Goal: Find specific fact: Find specific fact

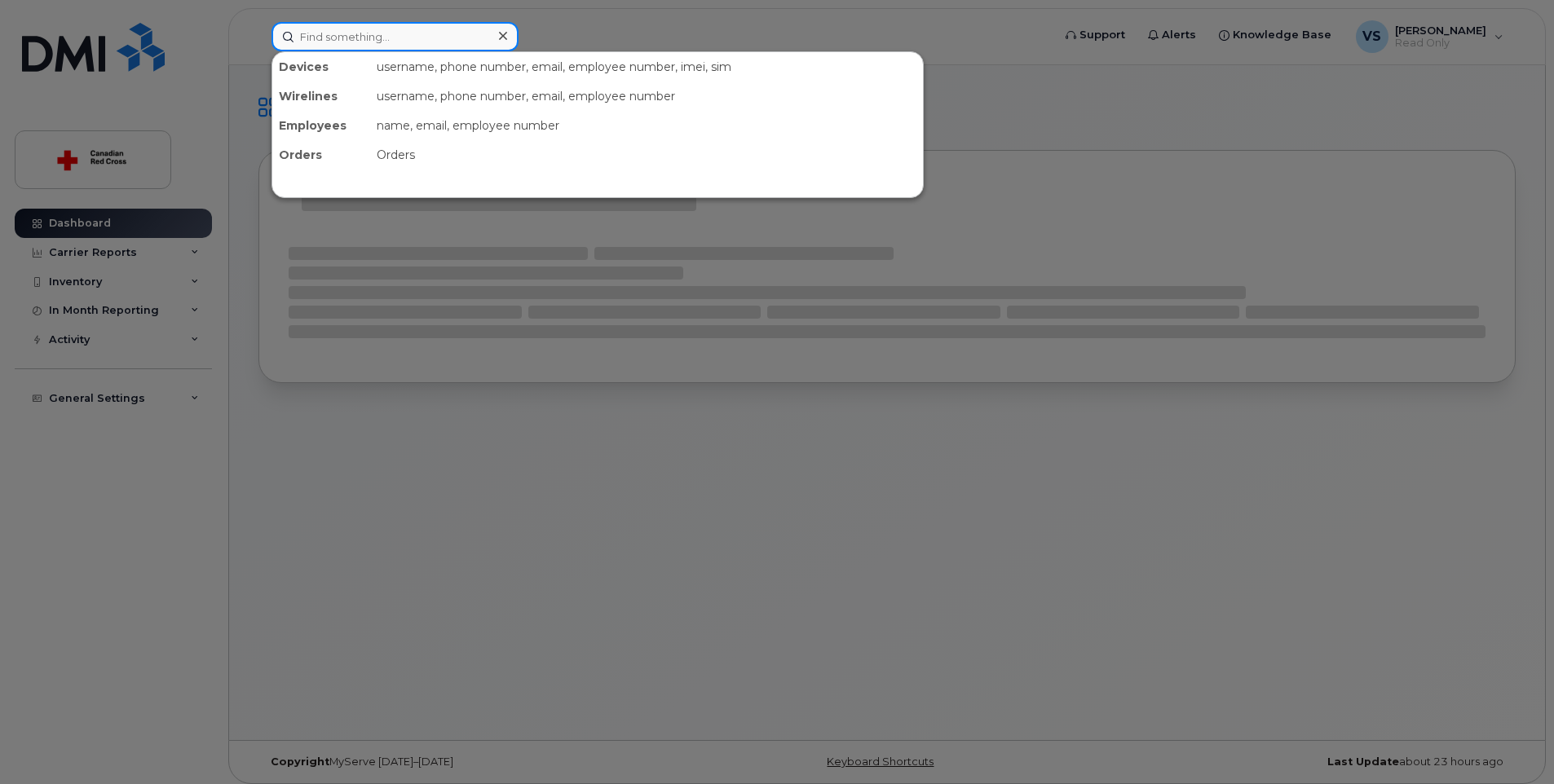
click at [364, 28] on input at bounding box center [394, 36] width 247 height 30
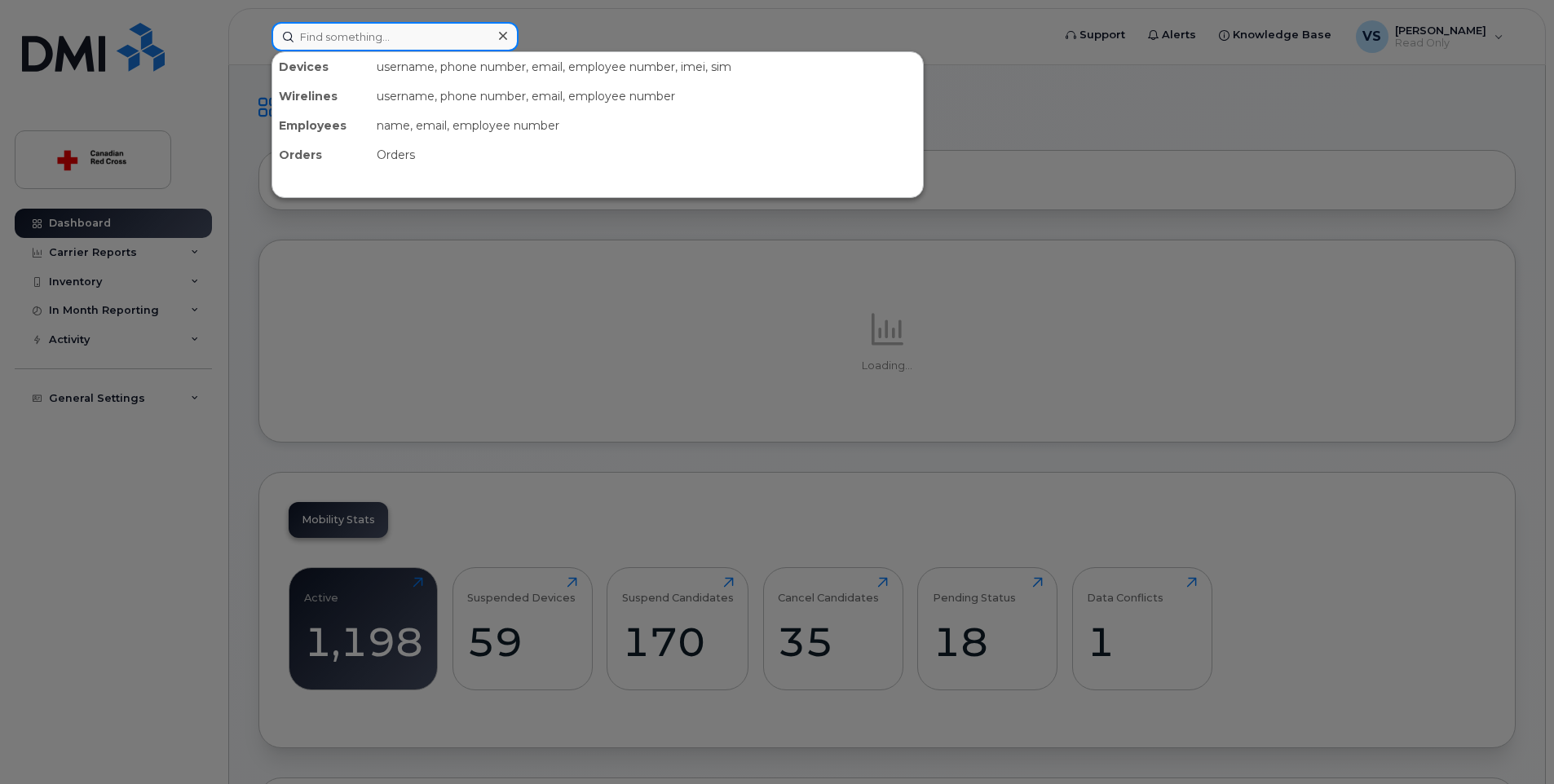
paste input "[PHONE_NUMBER]"
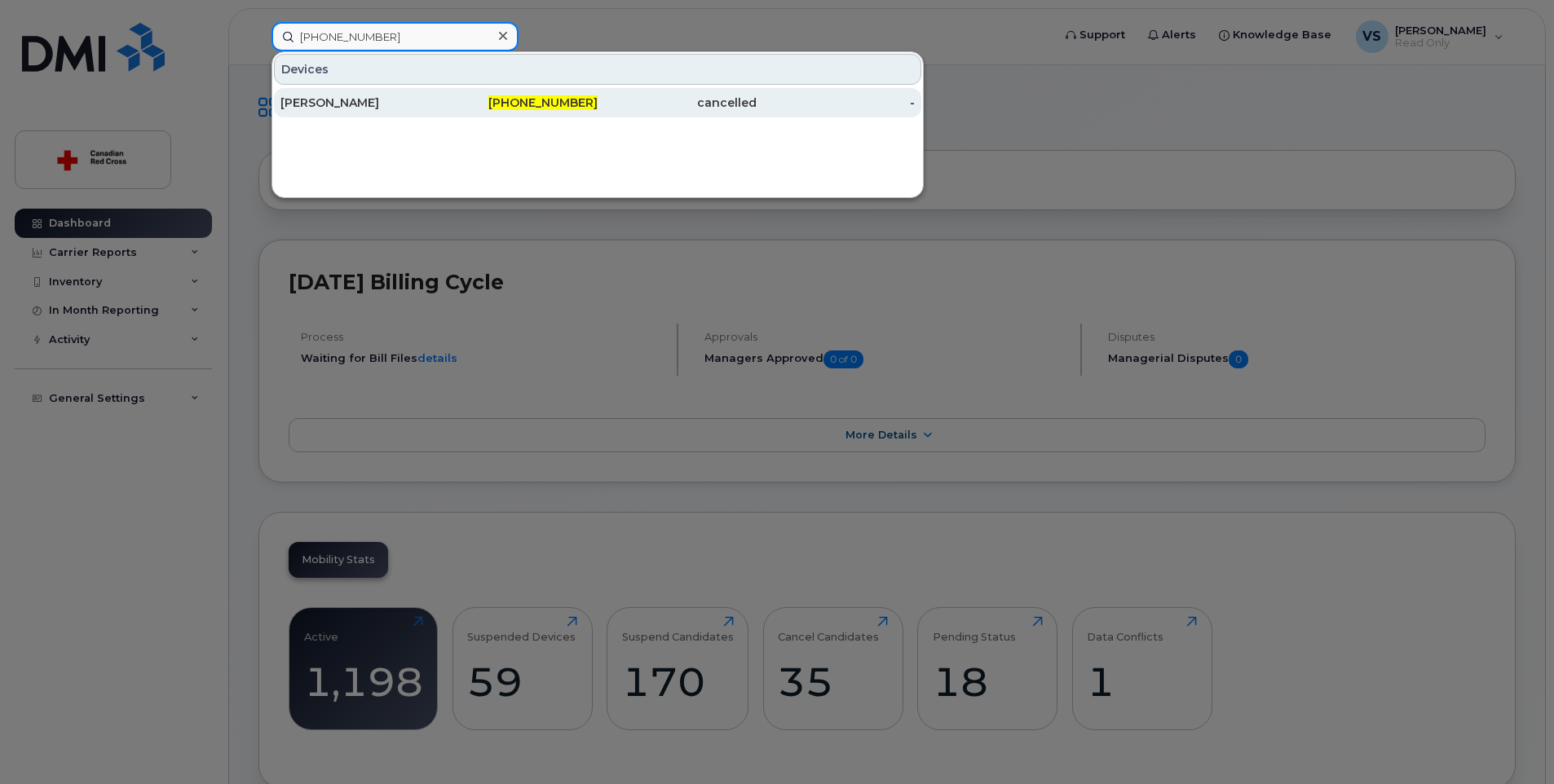
type input "[PHONE_NUMBER]"
click at [389, 111] on div "[PERSON_NAME]" at bounding box center [359, 102] width 159 height 30
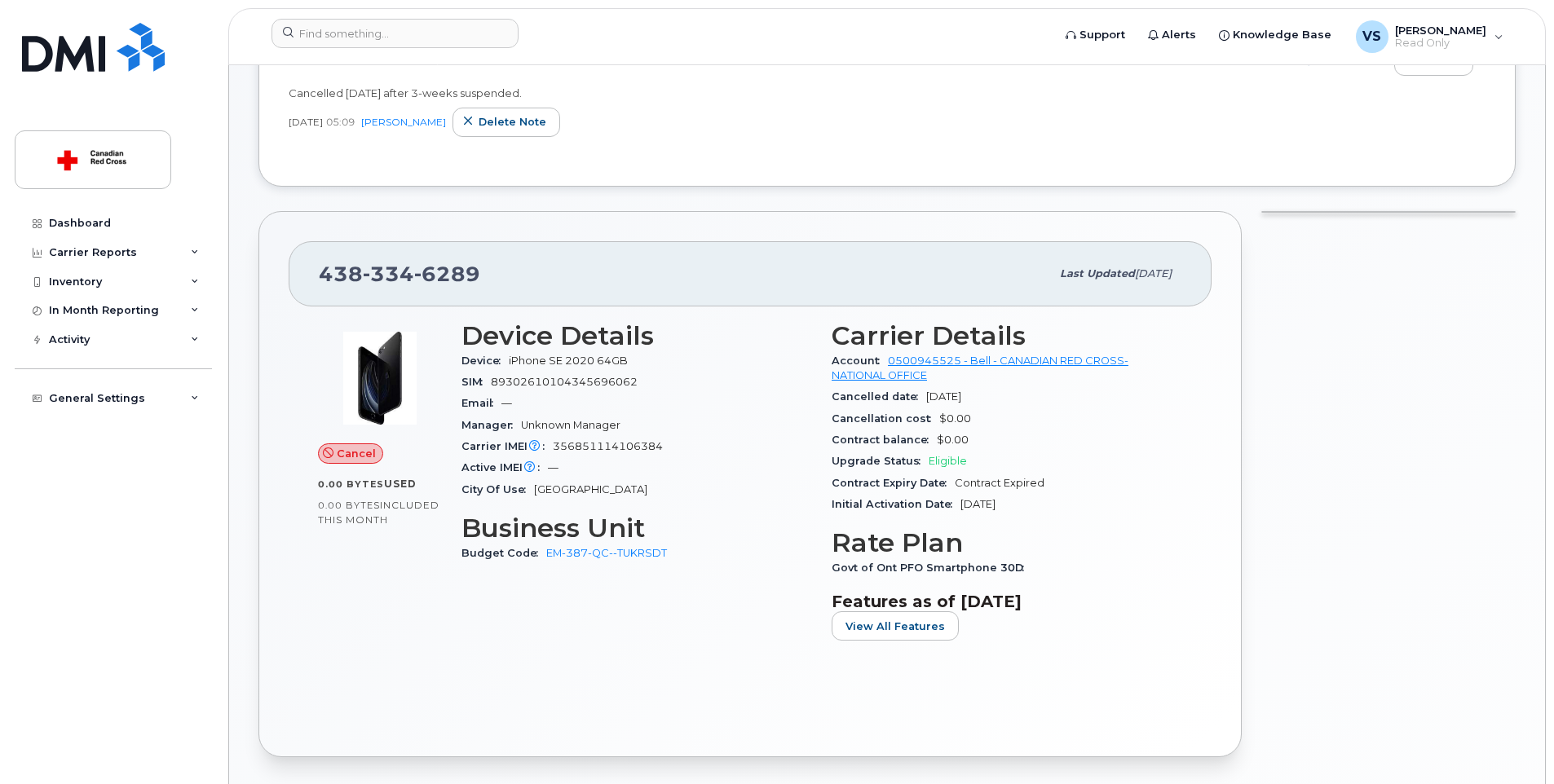
scroll to position [82, 0]
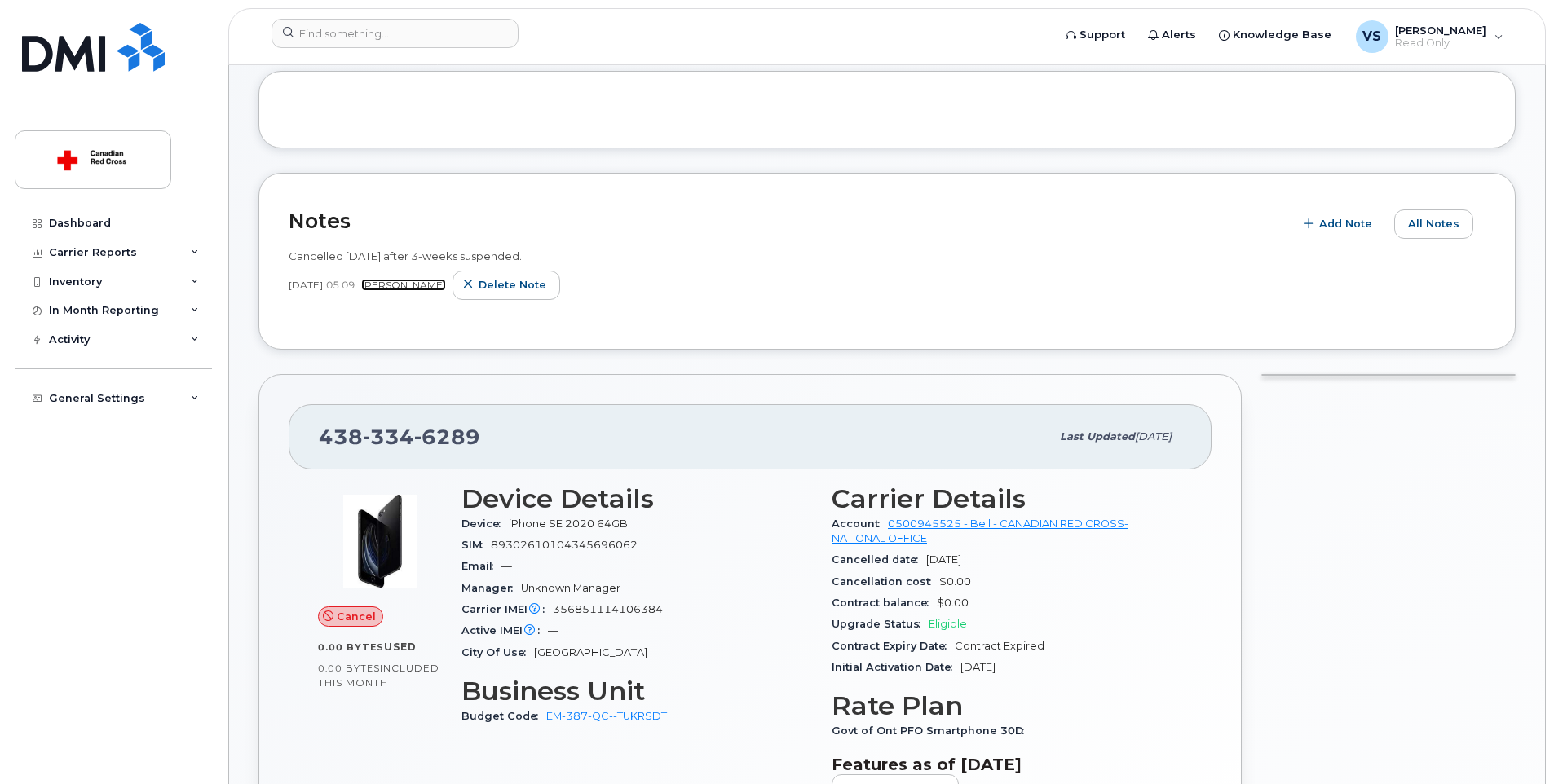
click at [446, 284] on link "Shaun Rockett" at bounding box center [403, 285] width 85 height 12
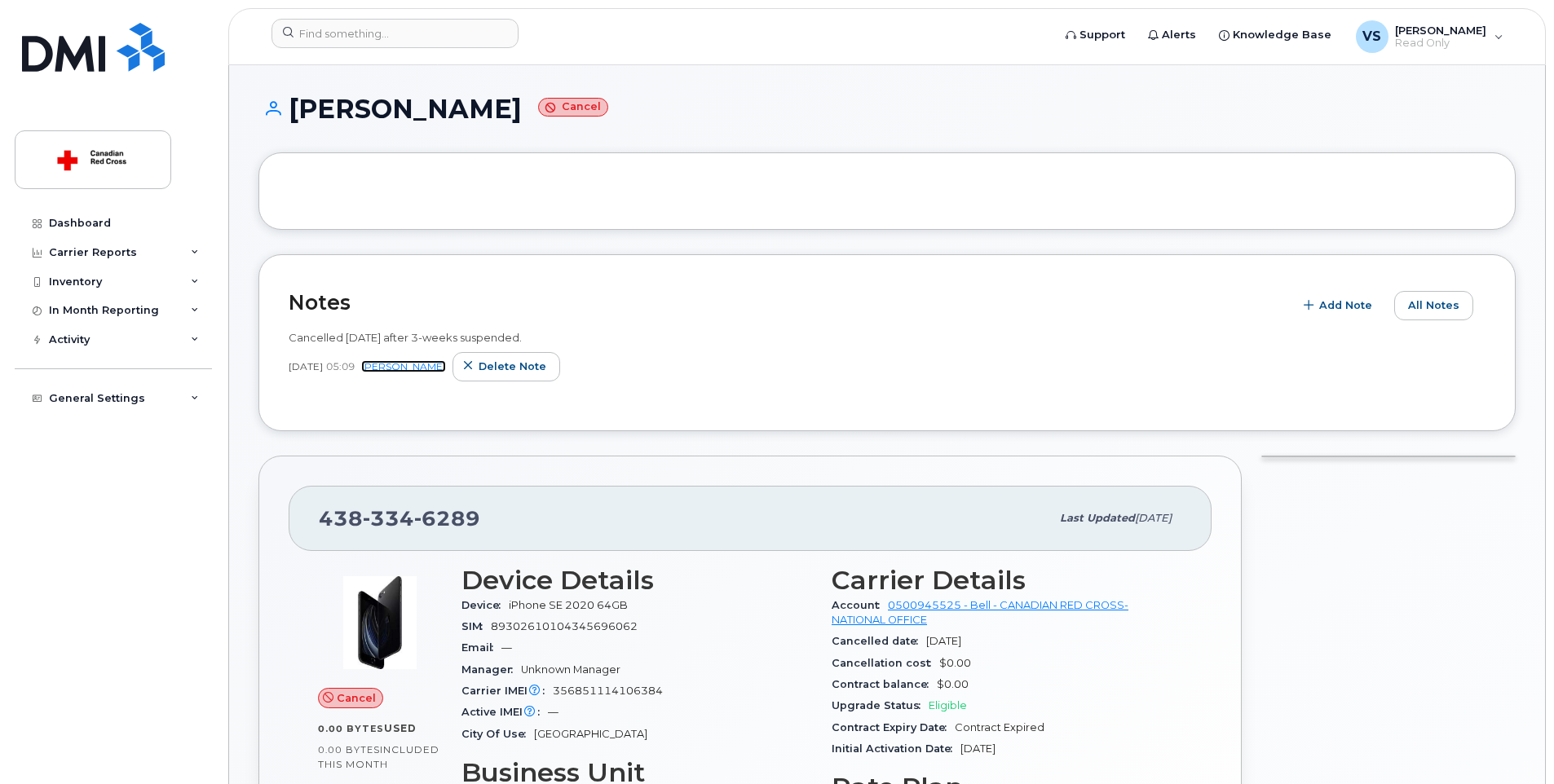
scroll to position [245, 0]
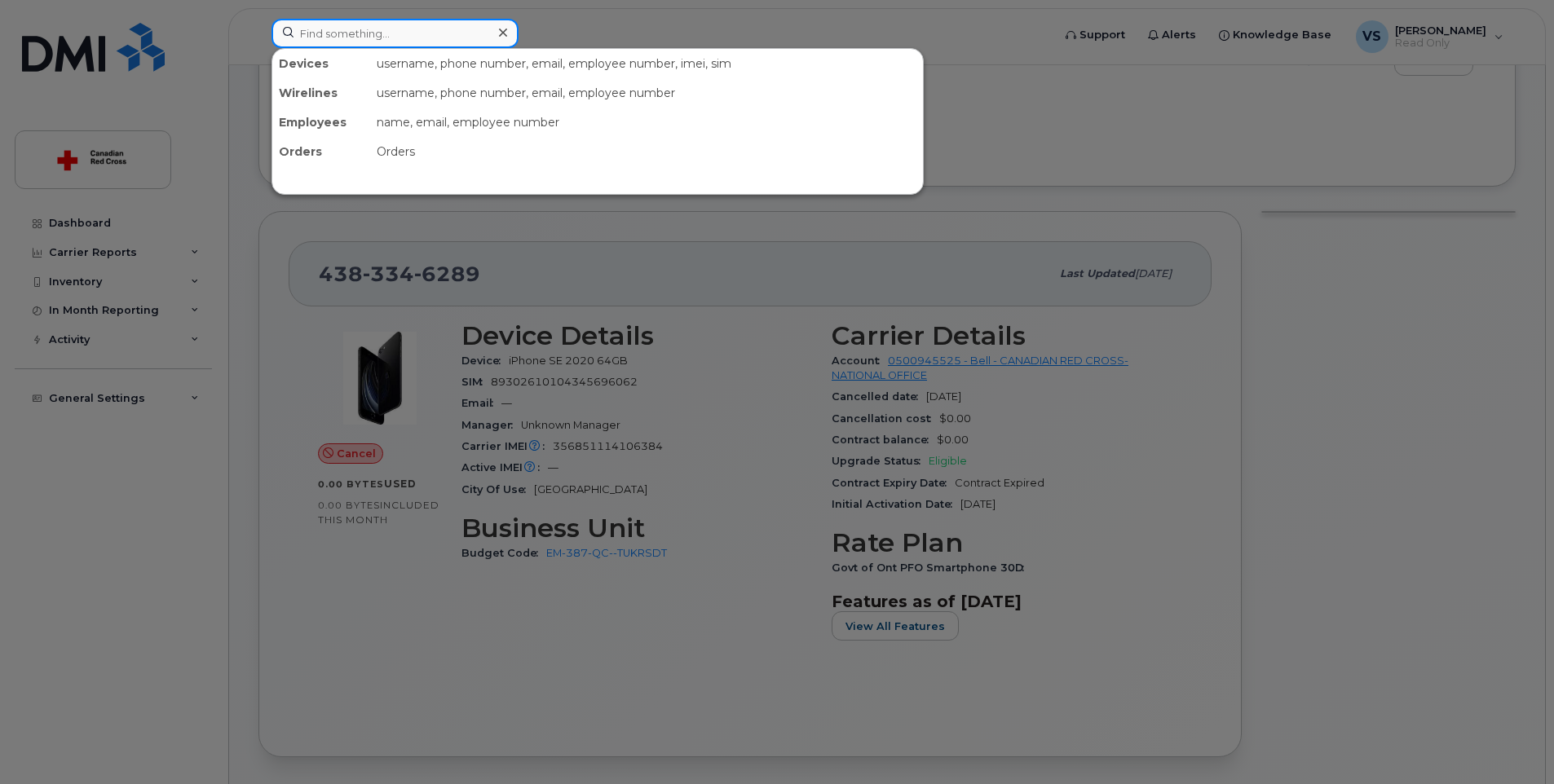
click at [386, 30] on input at bounding box center [394, 33] width 247 height 30
paste input "514-249-6628"
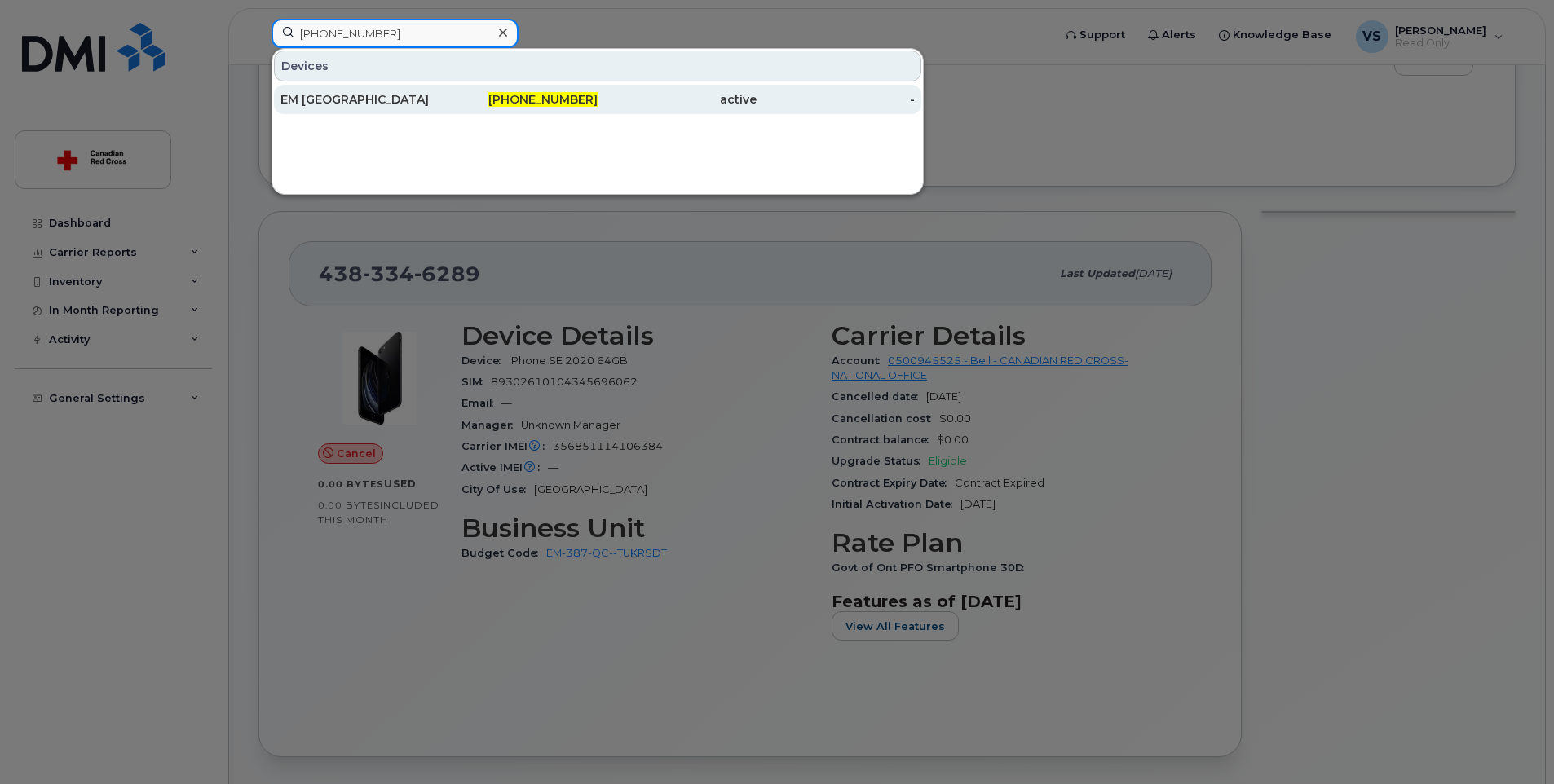
type input "514-249-6628"
click at [488, 96] on div "514-249-6628" at bounding box center [518, 99] width 159 height 16
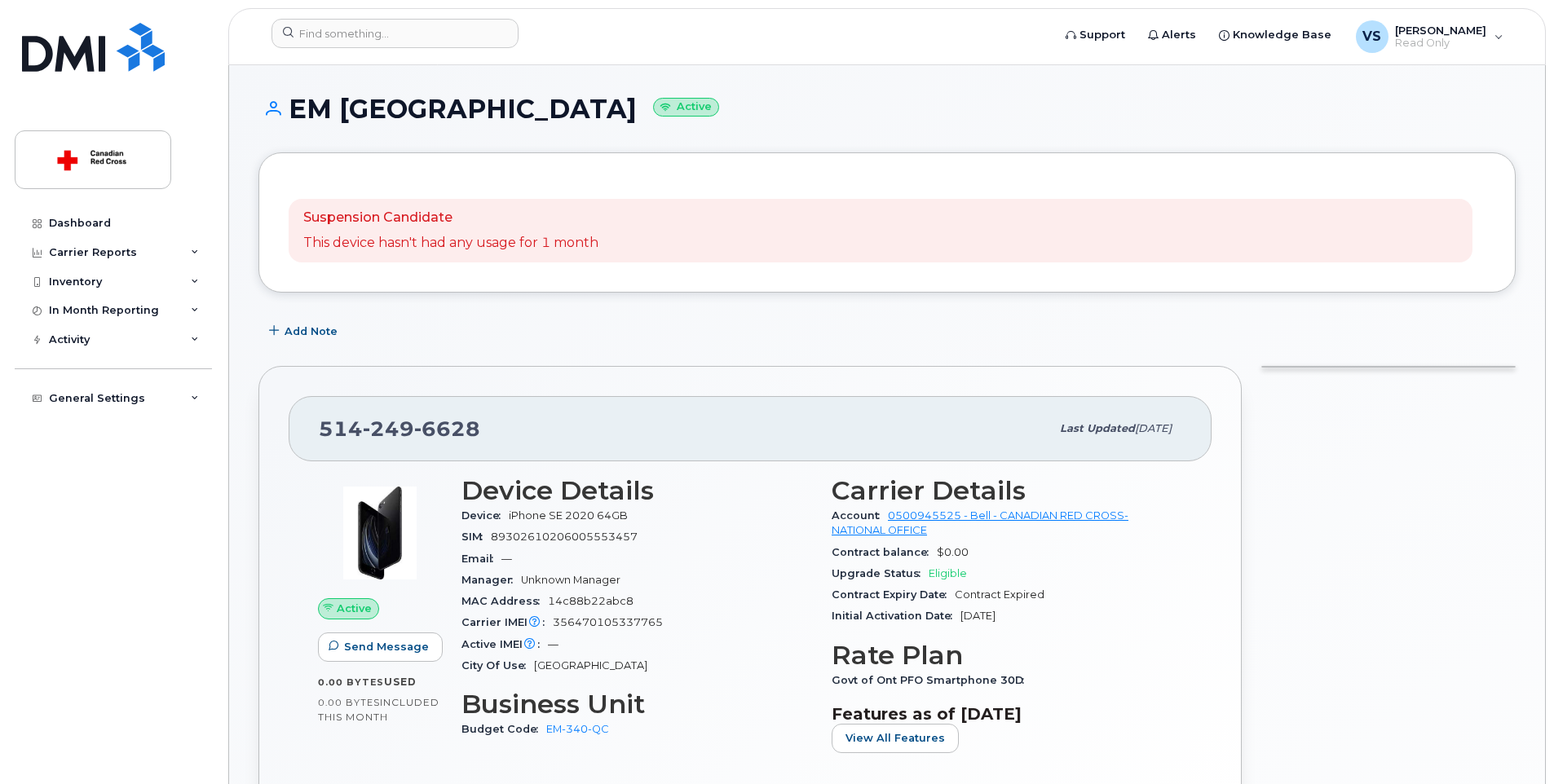
scroll to position [82, 0]
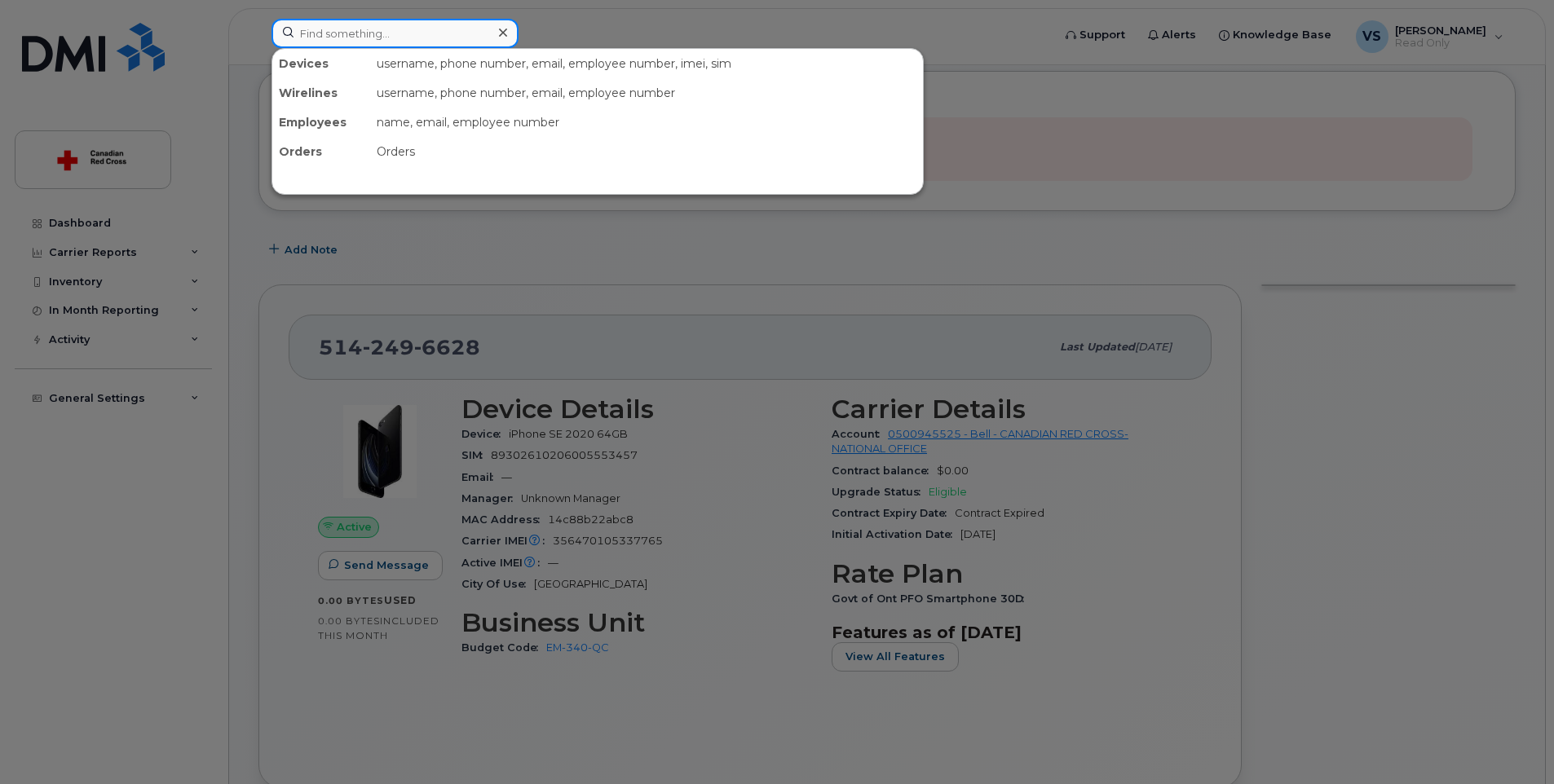
click at [413, 36] on input at bounding box center [394, 33] width 247 height 30
paste input "[PHONE_NUMBER]"
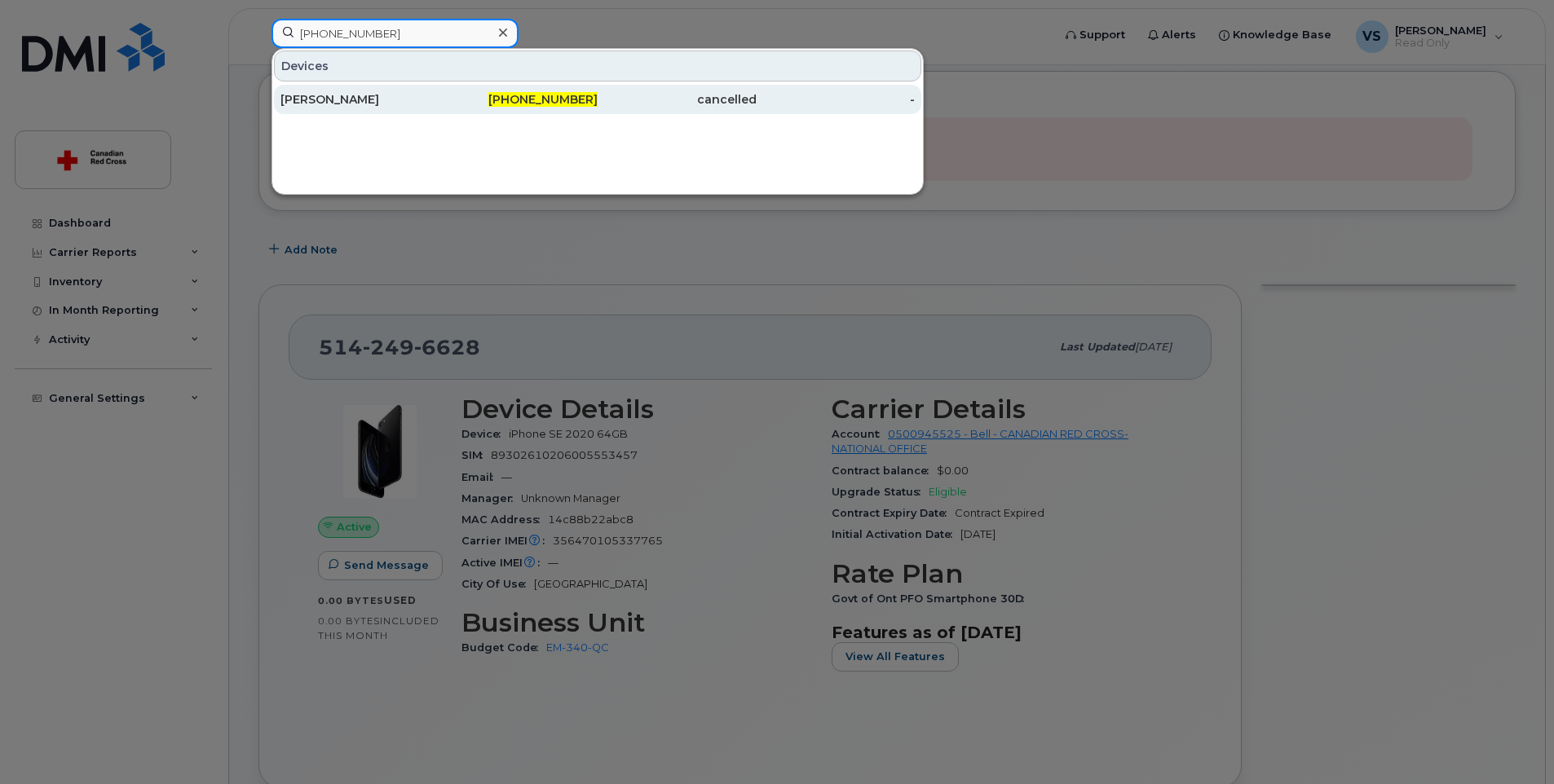
type input "[PHONE_NUMBER]"
click at [399, 102] on div "[PERSON_NAME]" at bounding box center [359, 99] width 159 height 16
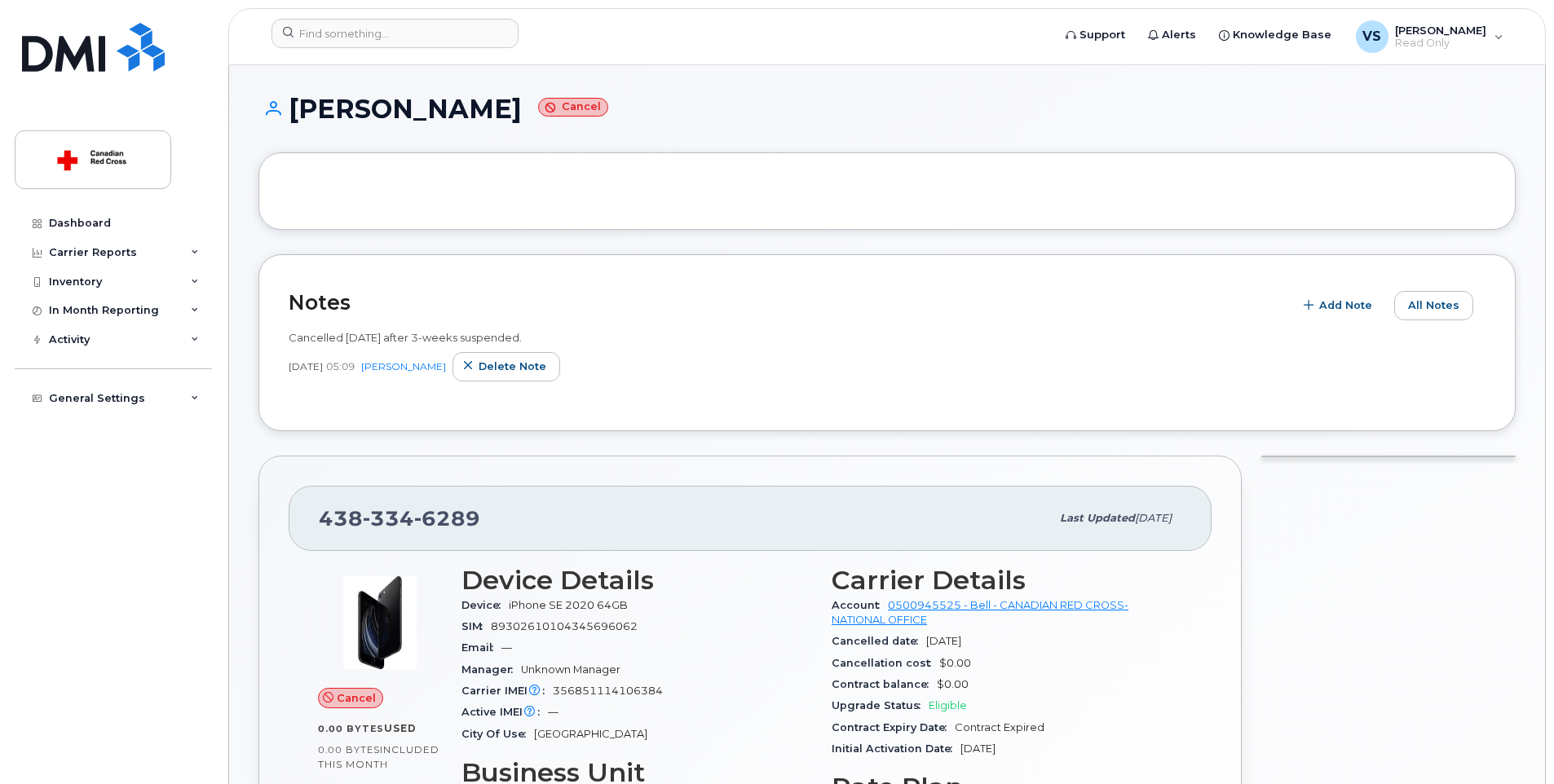
drag, startPoint x: 598, startPoint y: 105, endPoint x: 301, endPoint y: 109, distance: 297.0
click at [301, 109] on h1 "Marc-Andre Chapados Cancel" at bounding box center [887, 109] width 1258 height 29
copy h1 "[PERSON_NAME]"
click at [385, 36] on input at bounding box center [394, 33] width 247 height 30
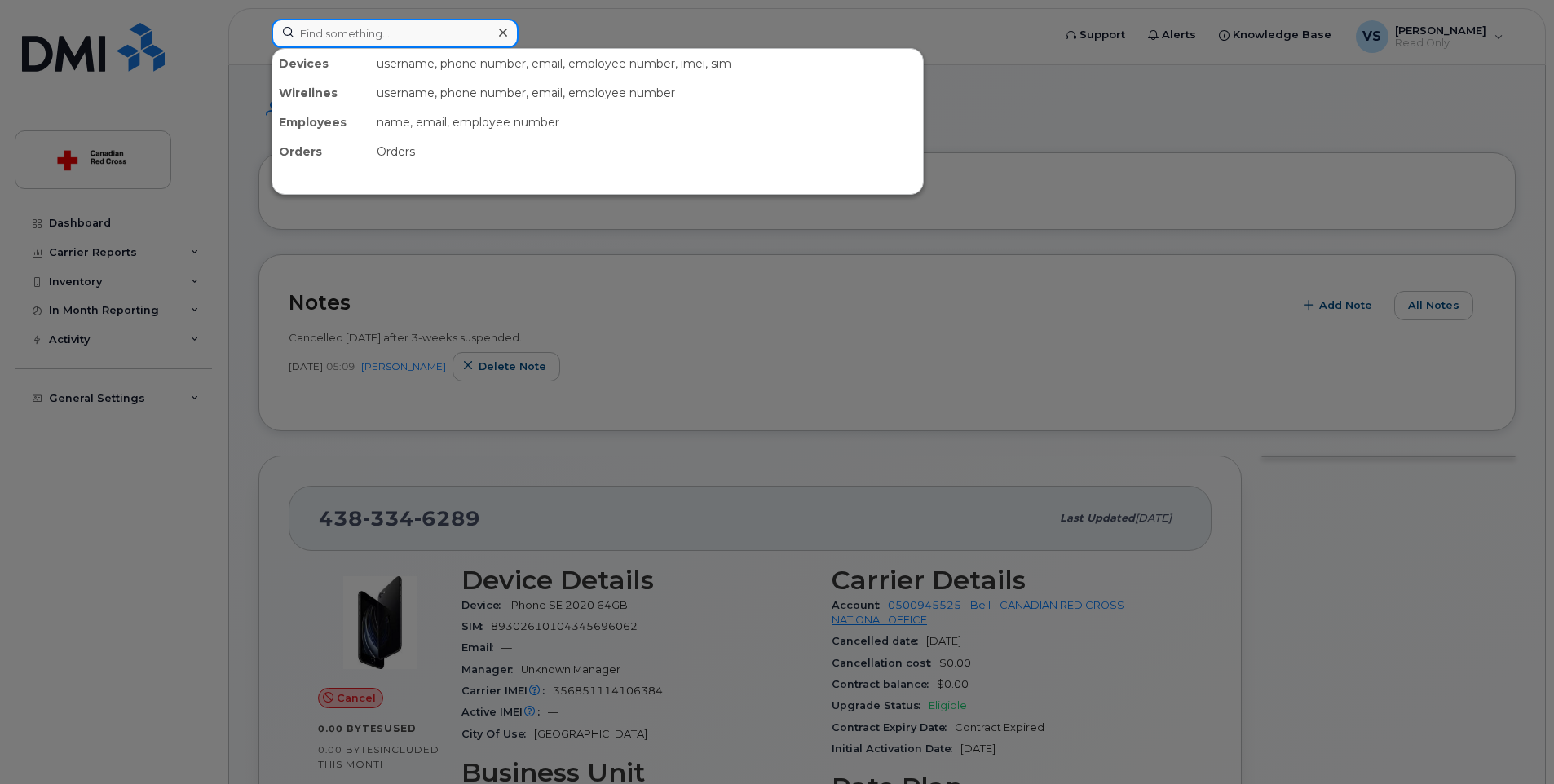
paste input "514-249-6628"
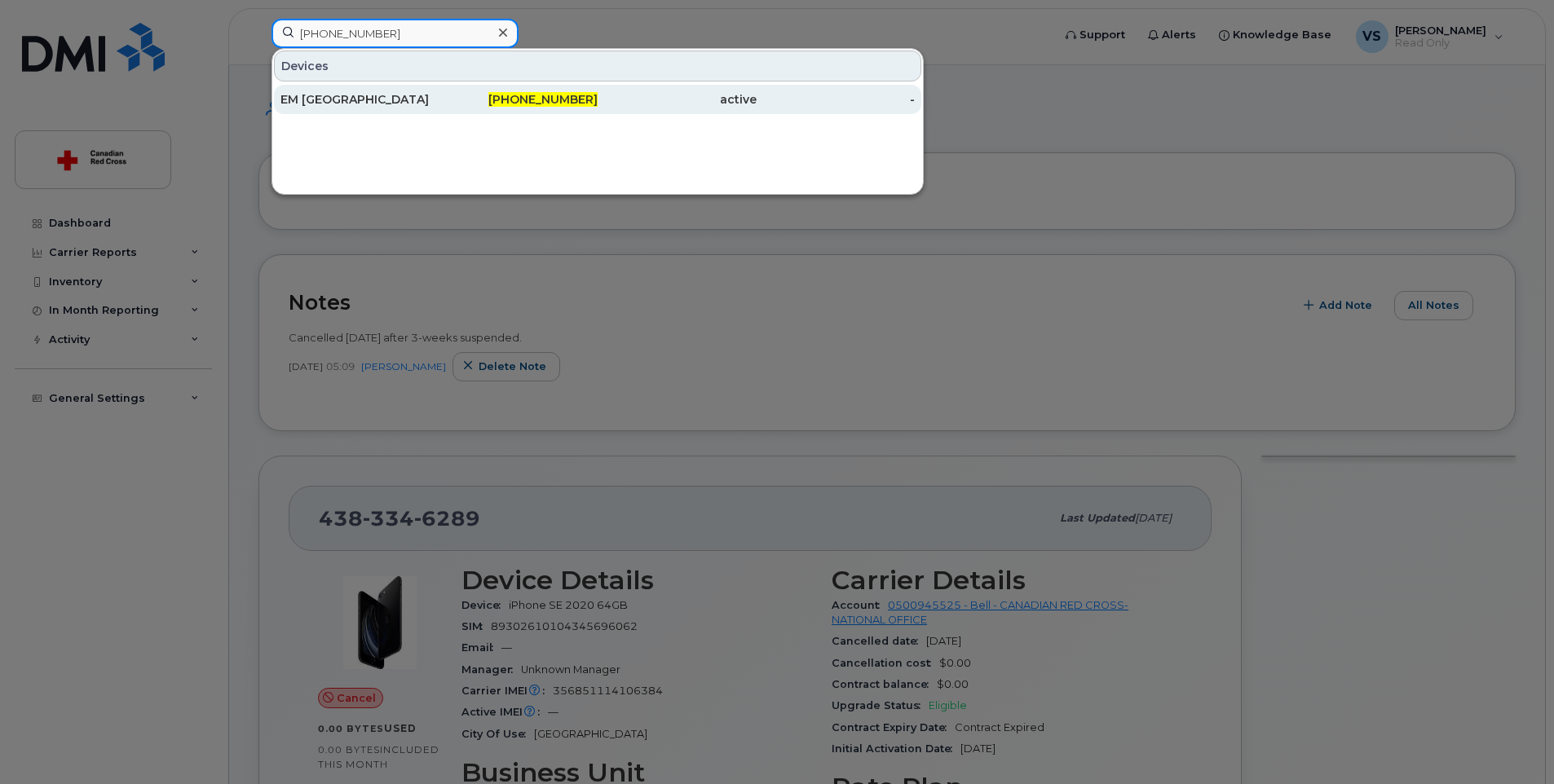
type input "514-249-6628"
click at [406, 95] on div "EM QC" at bounding box center [359, 99] width 159 height 16
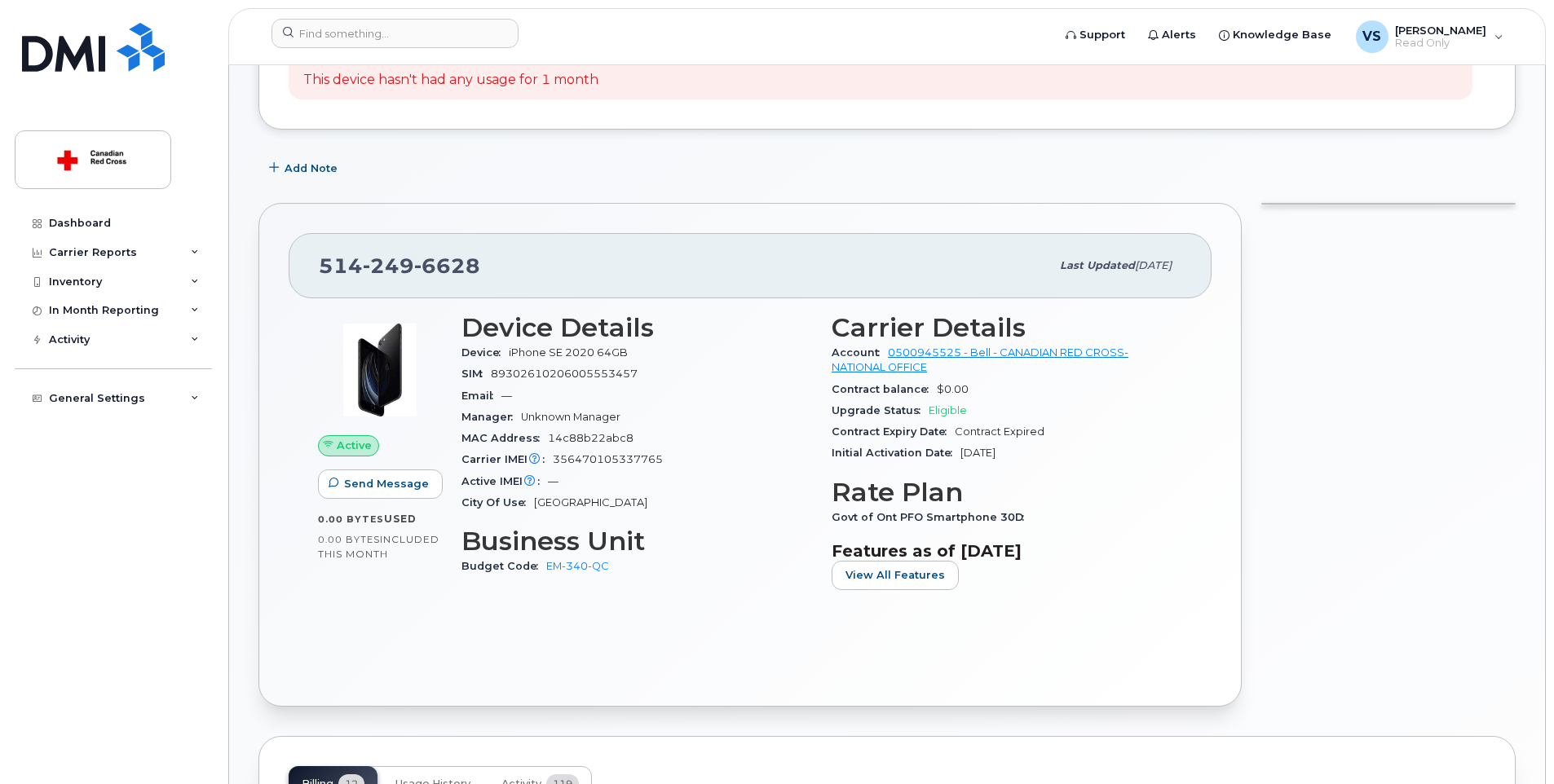
scroll to position [245, 0]
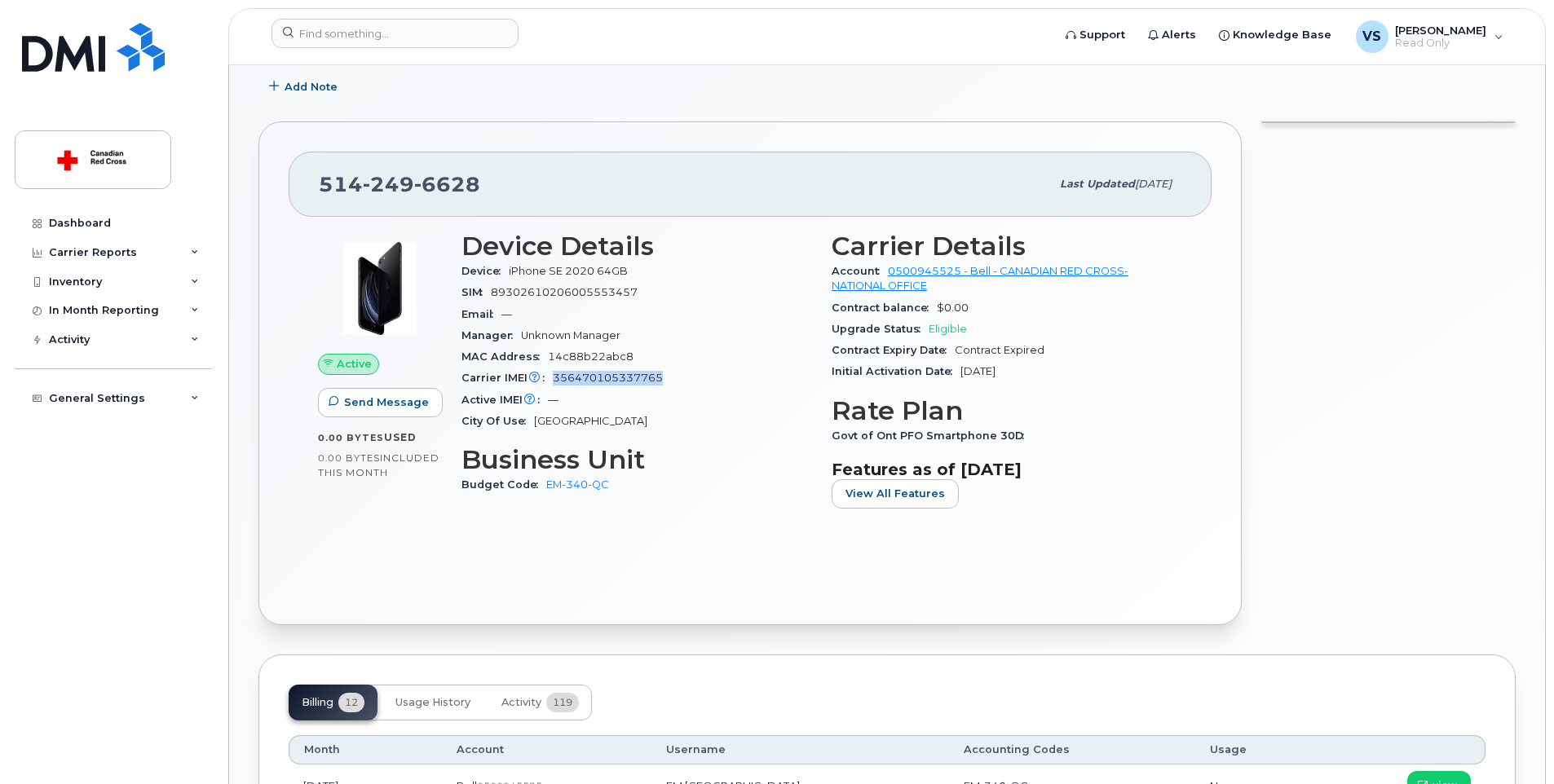
drag, startPoint x: 669, startPoint y: 377, endPoint x: 555, endPoint y: 375, distance: 114.0
click at [555, 375] on div "Carrier IMEI Carrier IMEI is reported during the last billing cycle or change o…" at bounding box center [636, 378] width 351 height 21
copy span "356470105337765"
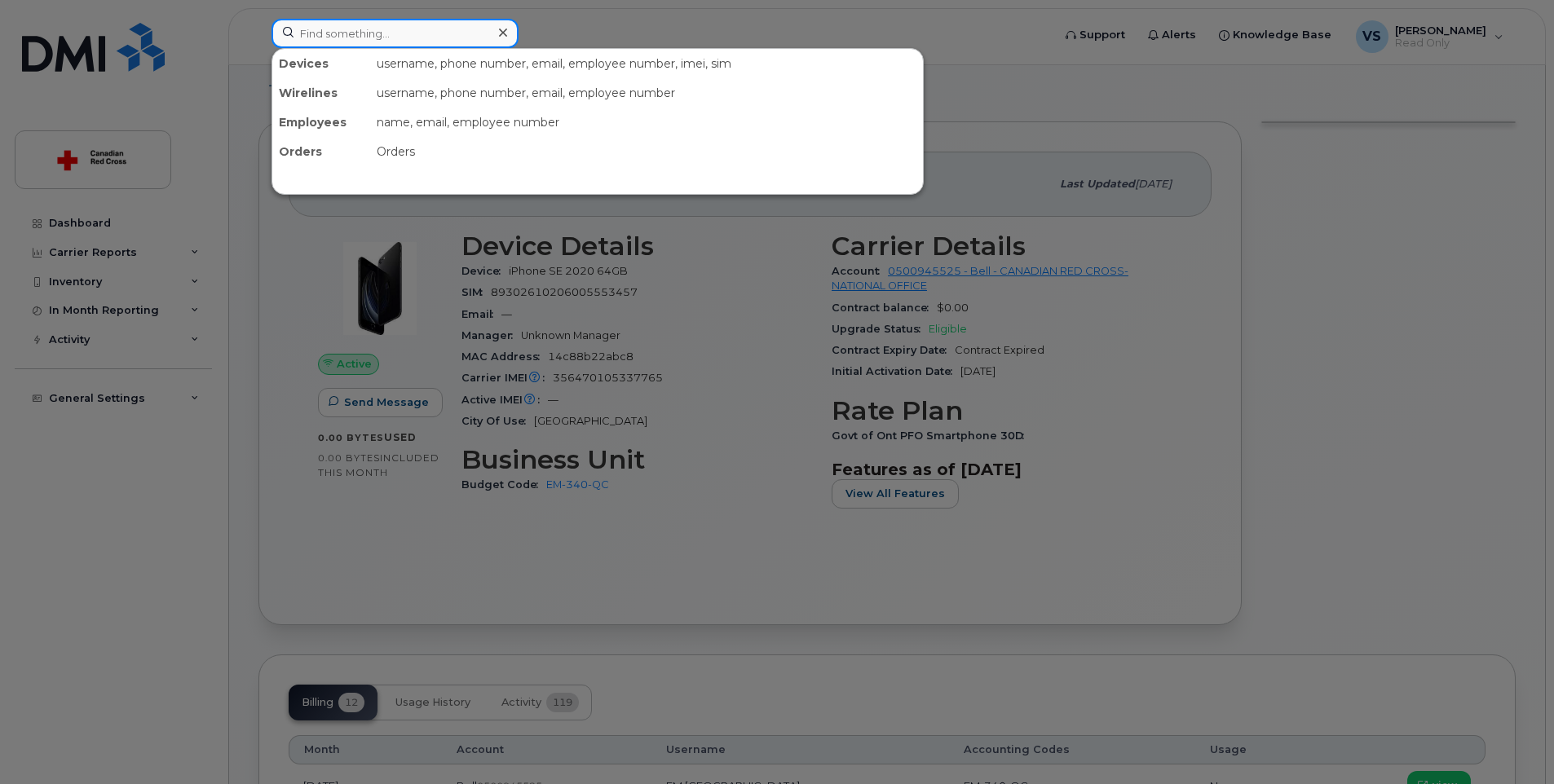
click at [420, 32] on input at bounding box center [394, 33] width 247 height 30
paste input "438-337-4926"
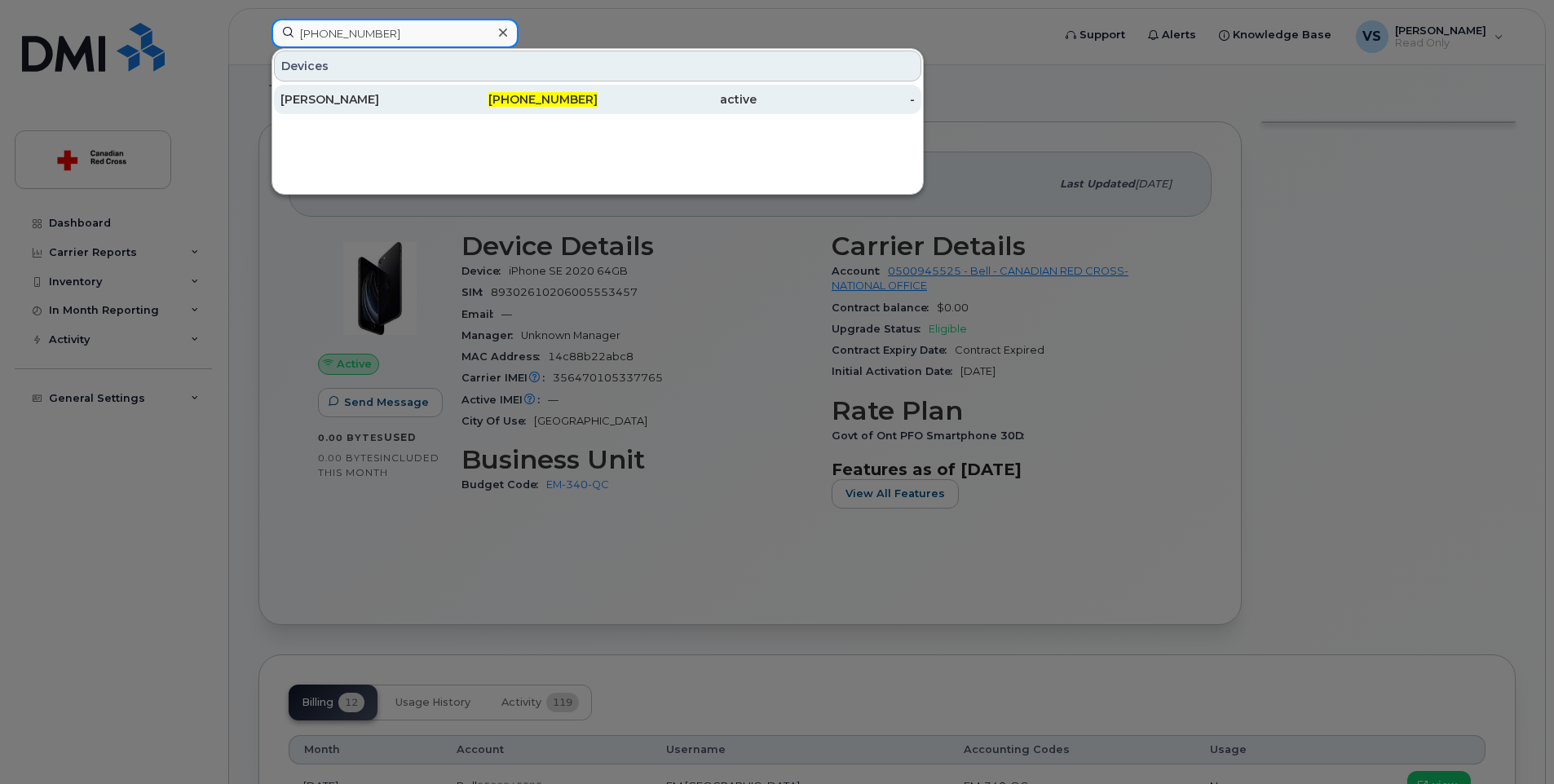
type input "438-337-4926"
click at [414, 93] on div "Olena Prykhodko" at bounding box center [359, 99] width 159 height 16
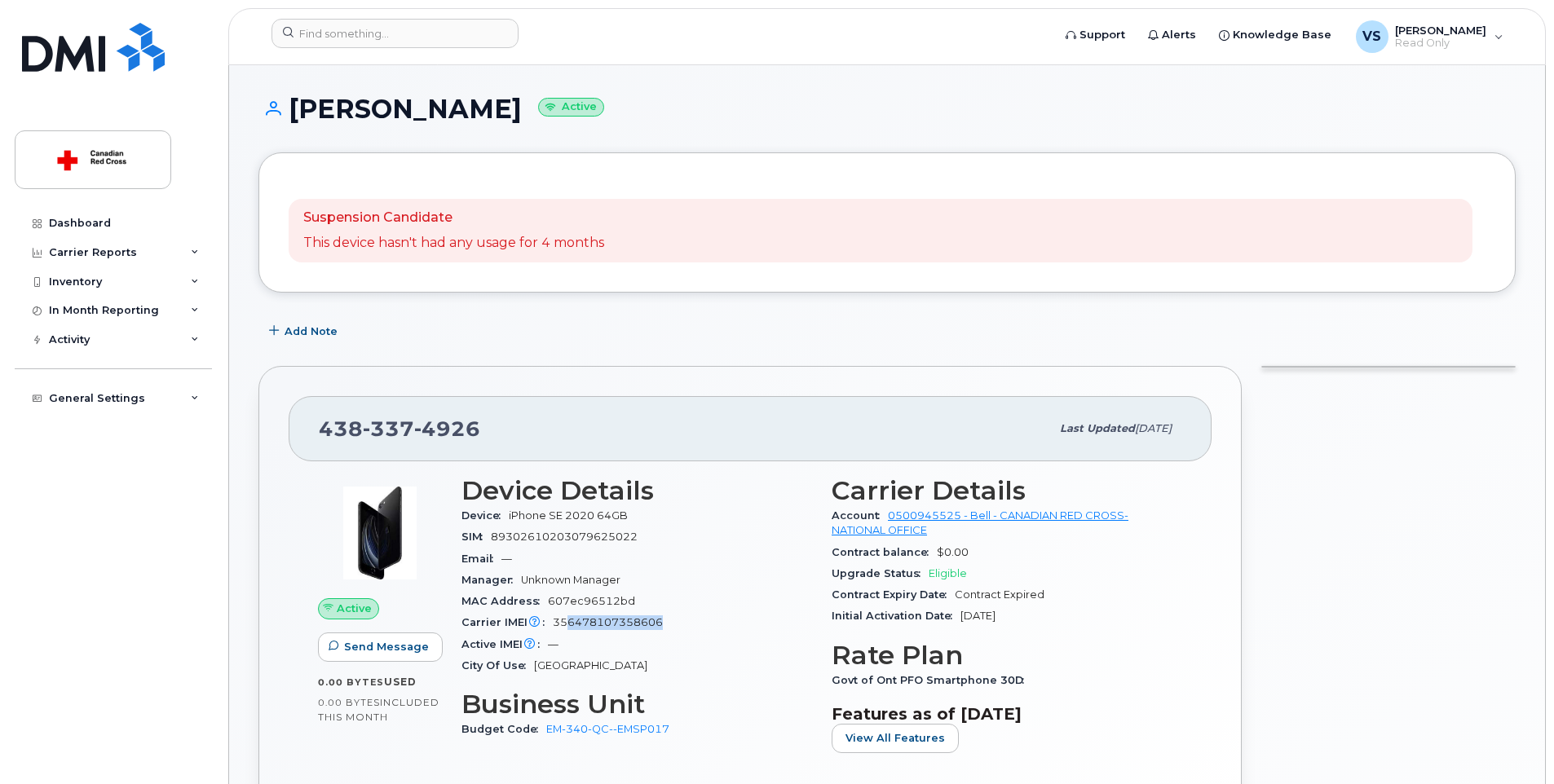
drag, startPoint x: 676, startPoint y: 620, endPoint x: 577, endPoint y: 609, distance: 99.6
click at [574, 619] on div "Carrier IMEI Carrier IMEI is reported during the last billing cycle or change o…" at bounding box center [636, 623] width 351 height 21
click at [622, 618] on span "356478107358606" at bounding box center [608, 622] width 111 height 12
drag, startPoint x: 672, startPoint y: 619, endPoint x: 554, endPoint y: 625, distance: 118.2
click at [554, 625] on div "Carrier IMEI Carrier IMEI is reported during the last billing cycle or change o…" at bounding box center [636, 623] width 351 height 21
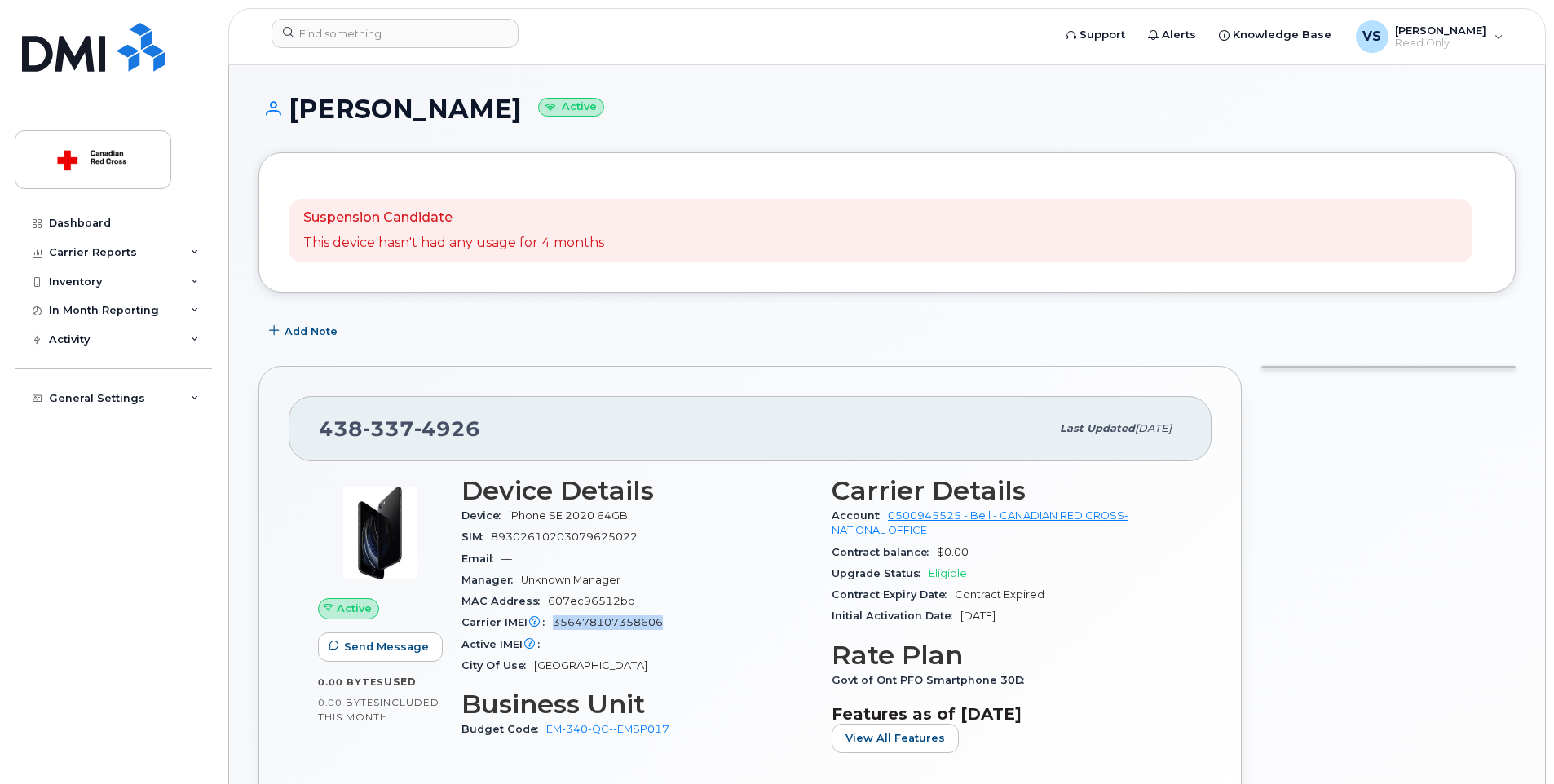
copy span "356478107358606"
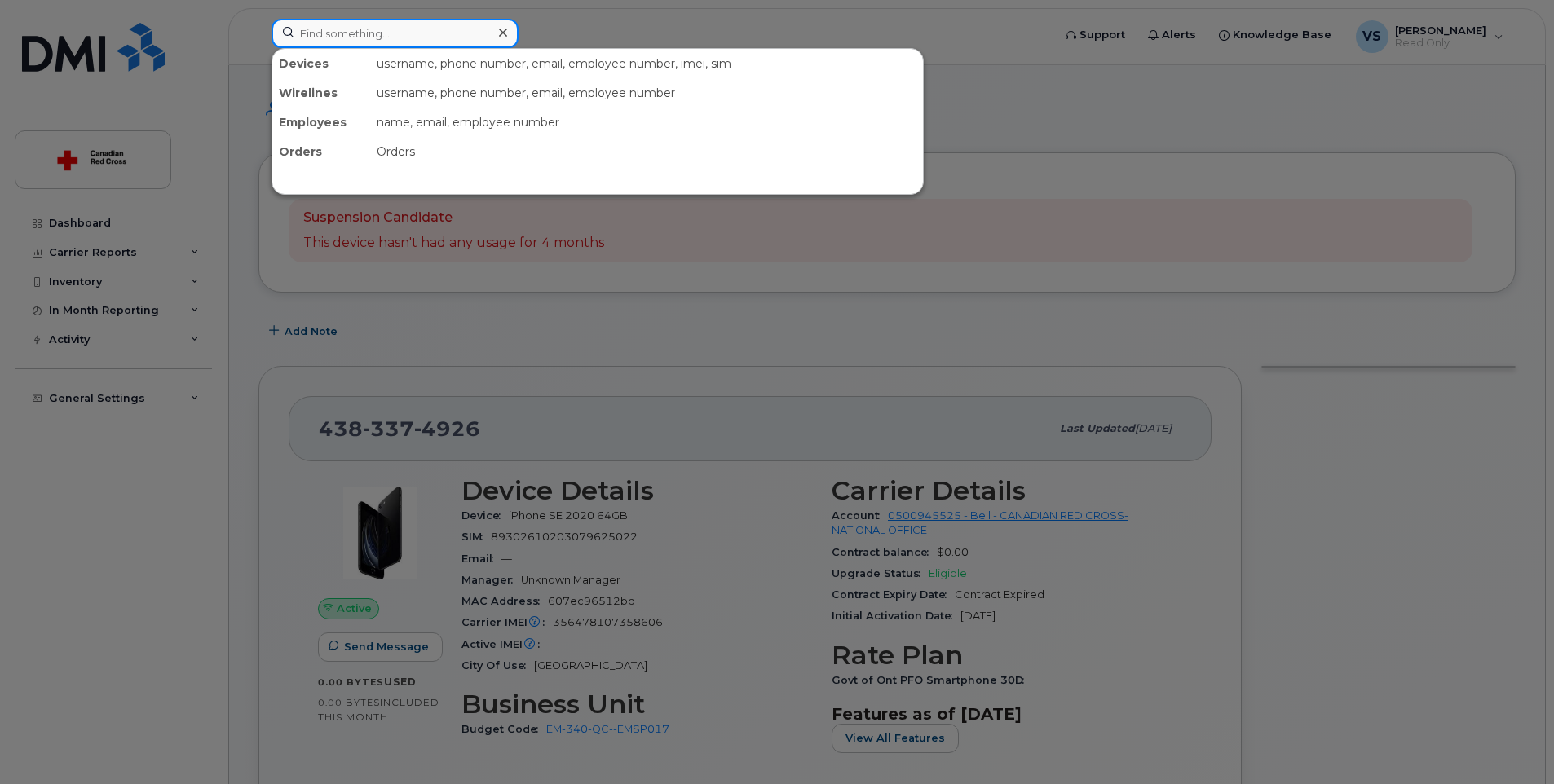
click at [382, 37] on input at bounding box center [394, 33] width 247 height 30
paste input "514-249-5642"
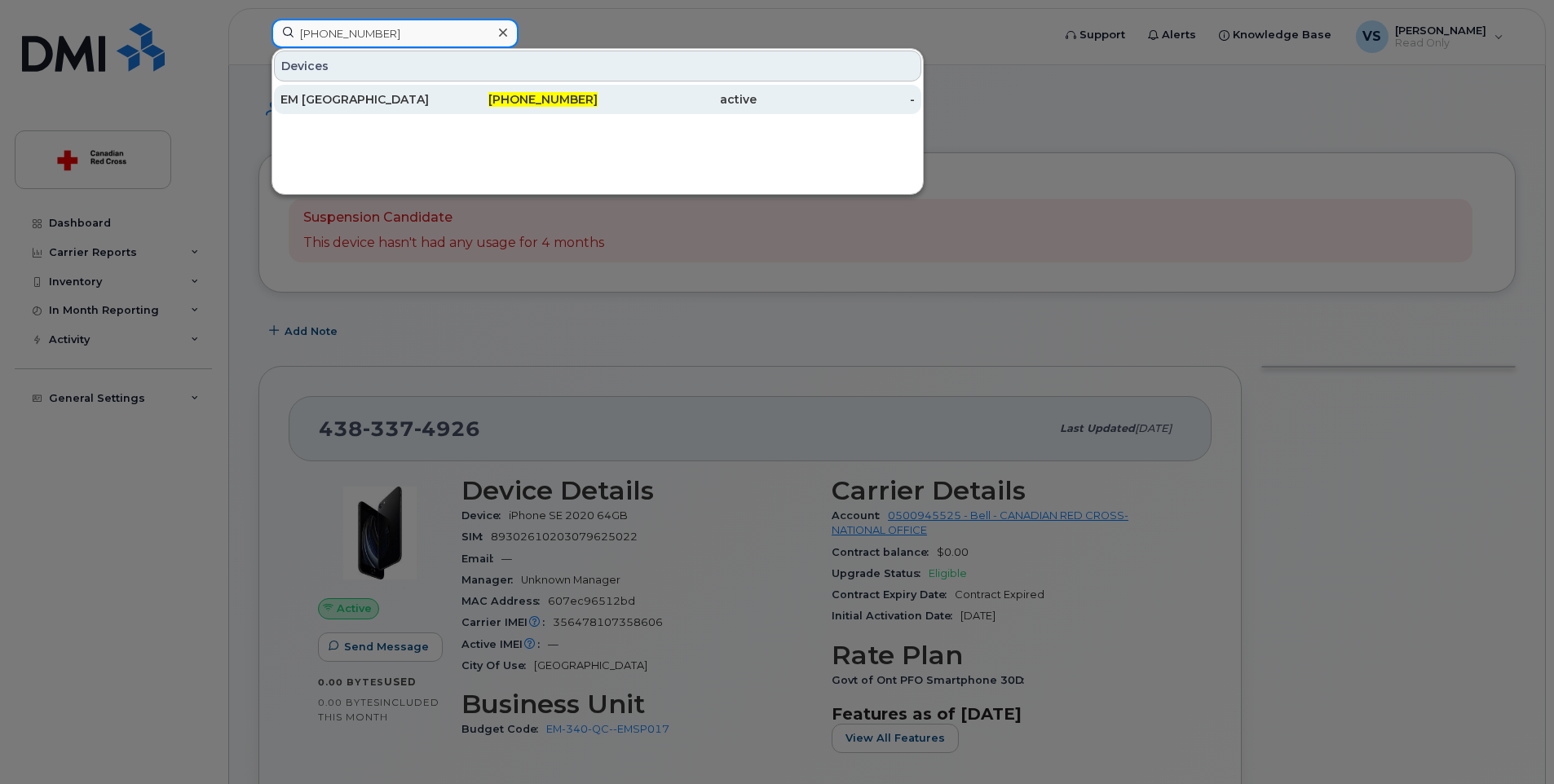
type input "514-249-5642"
click at [373, 105] on div "EM QC" at bounding box center [359, 99] width 159 height 16
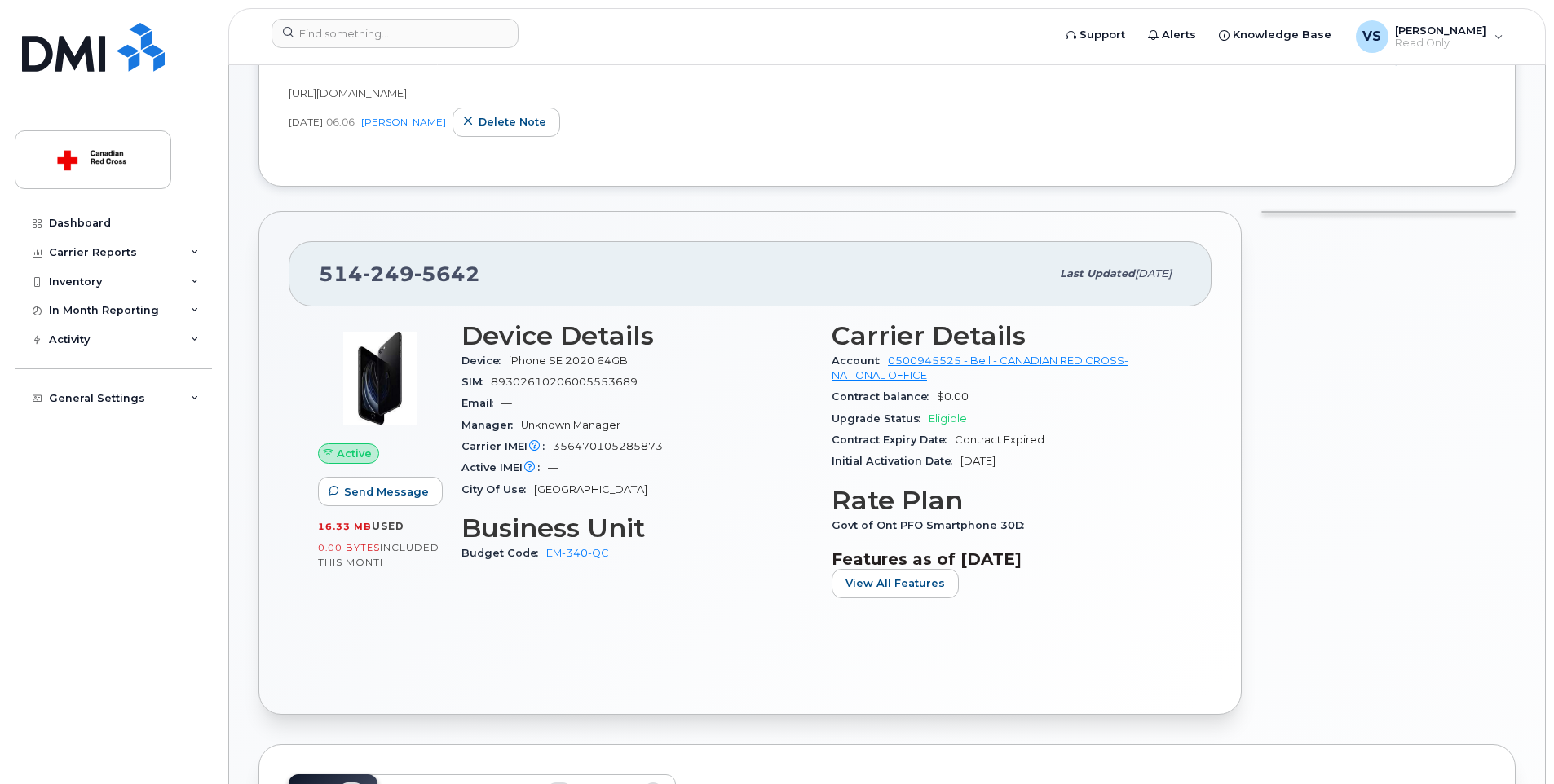
scroll to position [326, 0]
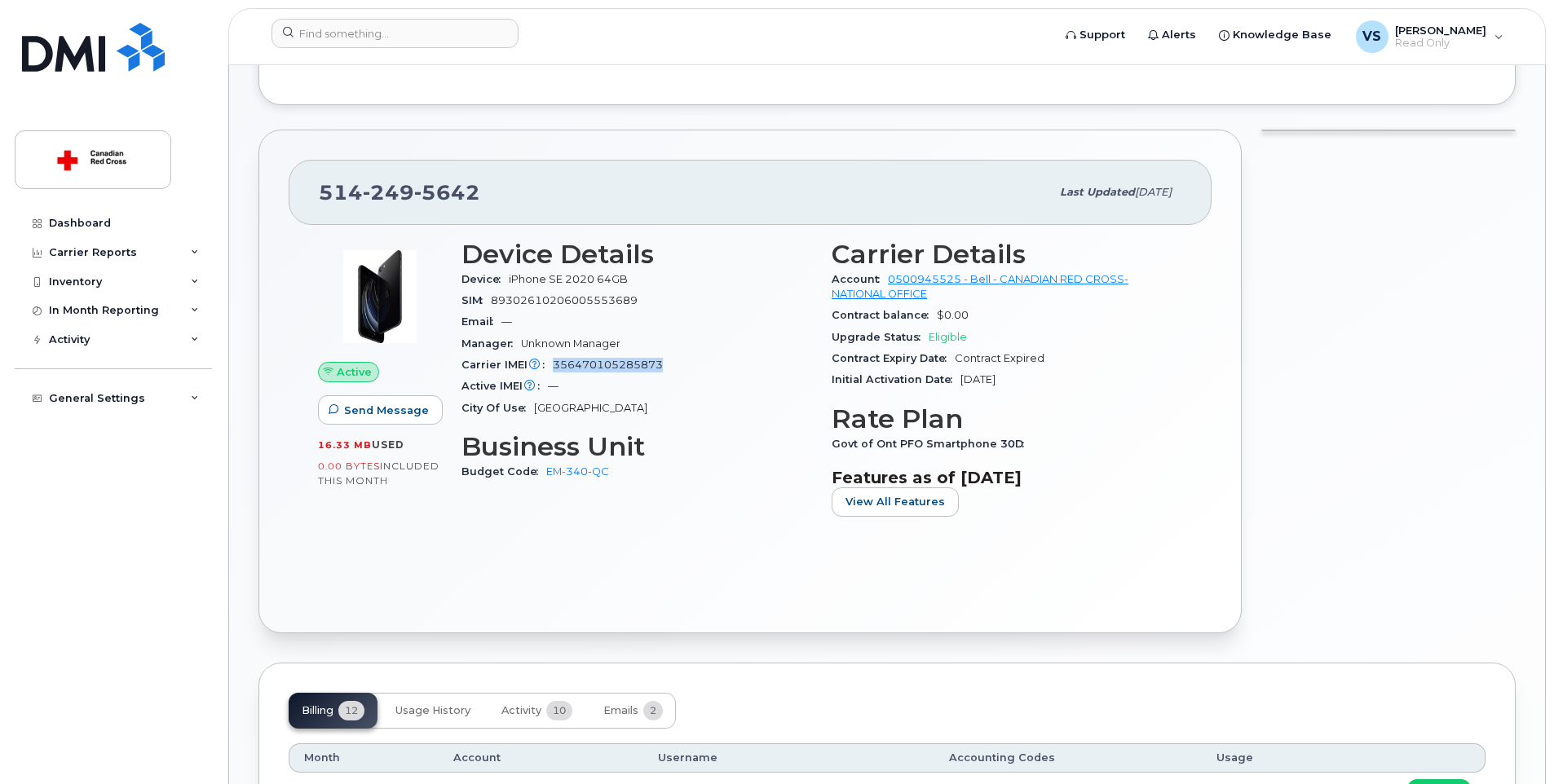
drag, startPoint x: 644, startPoint y: 359, endPoint x: 556, endPoint y: 363, distance: 88.1
click at [556, 363] on div "Carrier IMEI Carrier IMEI is reported during the last billing cycle or change o…" at bounding box center [636, 365] width 351 height 21
copy span "356470105285873"
click at [373, 37] on input at bounding box center [394, 33] width 247 height 30
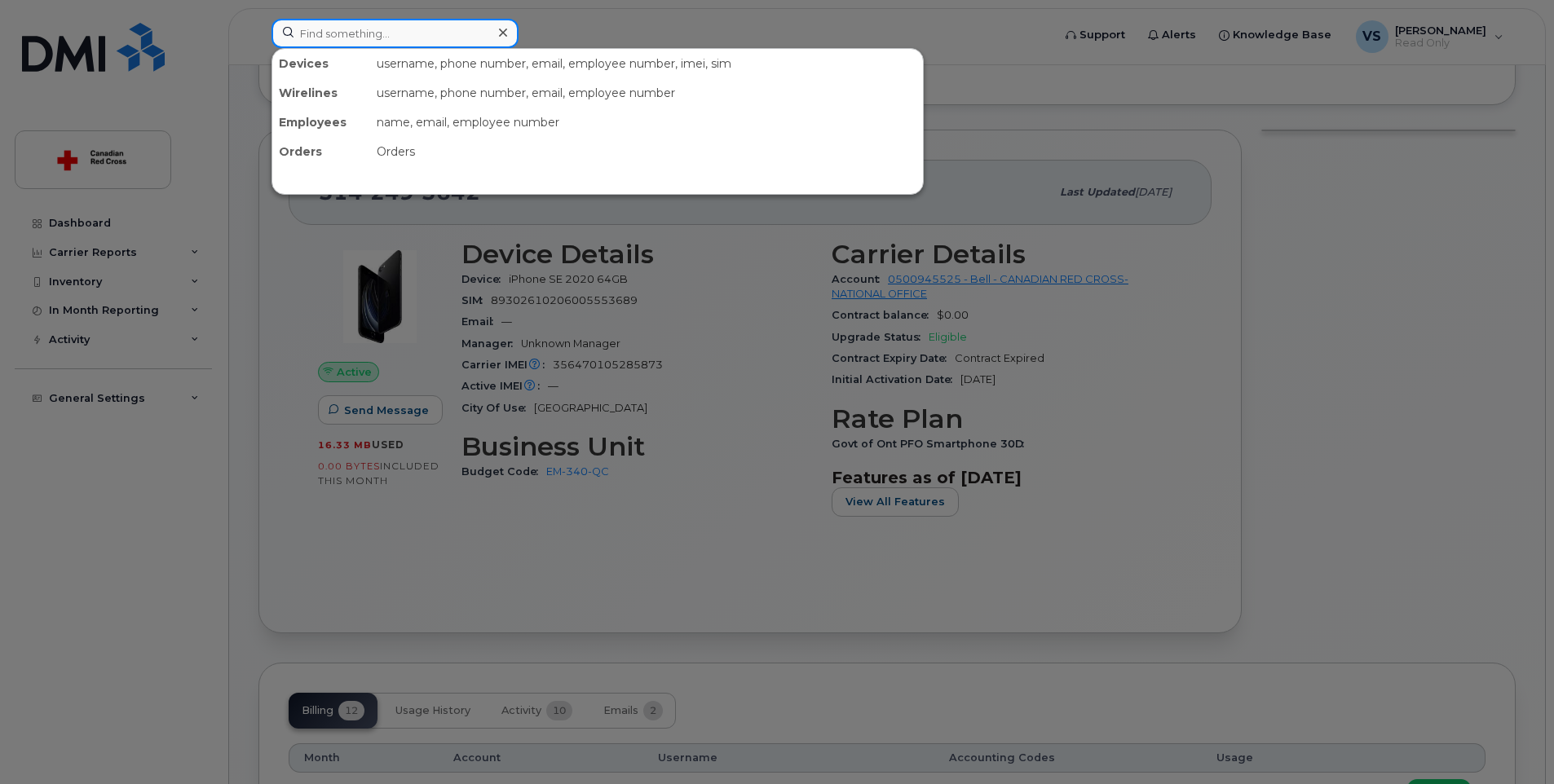
paste input "438-334-6289"
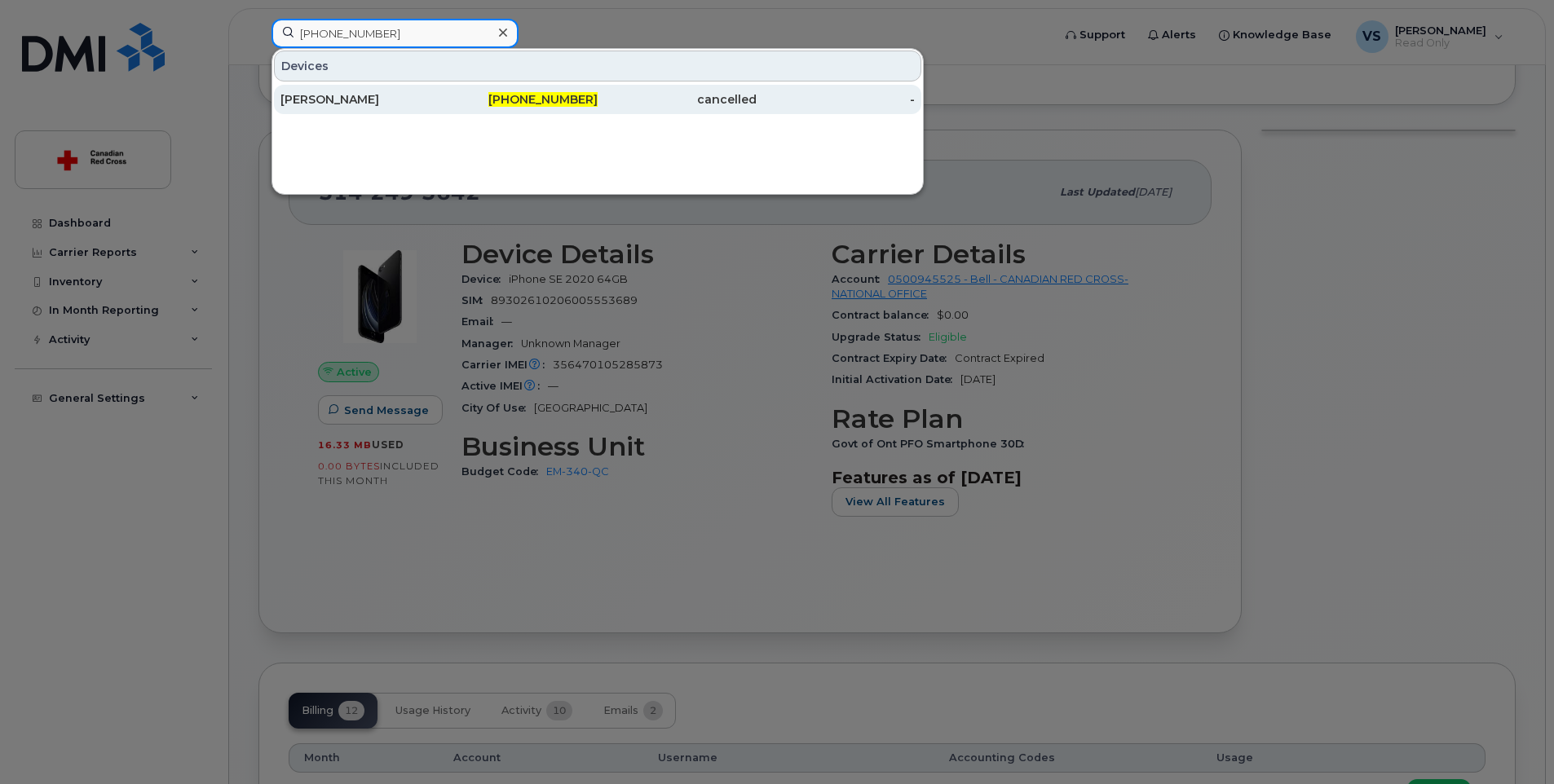
type input "438-334-6289"
click at [444, 102] on div "438-334-6289" at bounding box center [518, 99] width 159 height 16
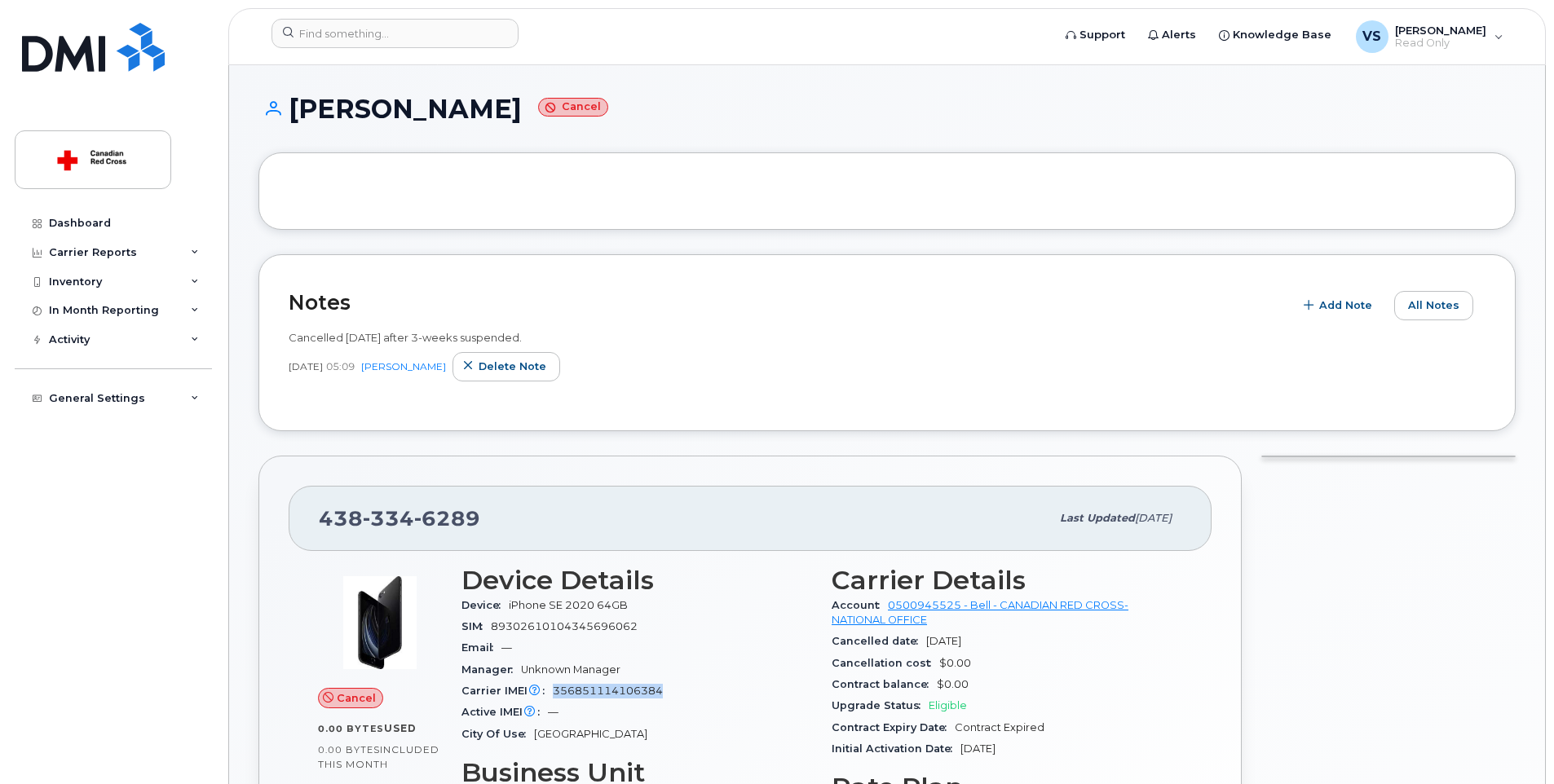
drag, startPoint x: 671, startPoint y: 693, endPoint x: 560, endPoint y: 693, distance: 111.0
click at [558, 693] on div "Carrier IMEI Carrier IMEI is reported during the last billing cycle or change o…" at bounding box center [636, 692] width 351 height 21
copy span "56851114106384"
